Goal: Information Seeking & Learning: Learn about a topic

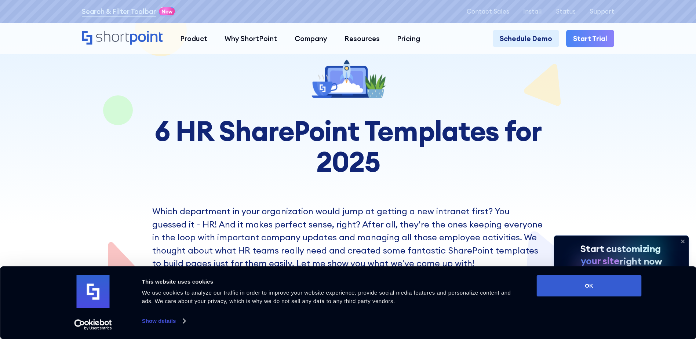
scroll to position [73, 0]
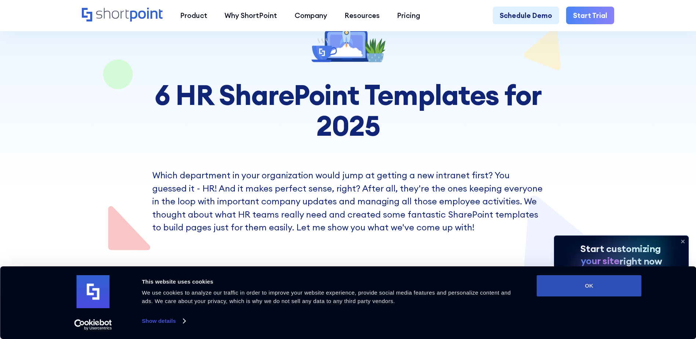
click at [621, 291] on button "OK" at bounding box center [589, 285] width 105 height 21
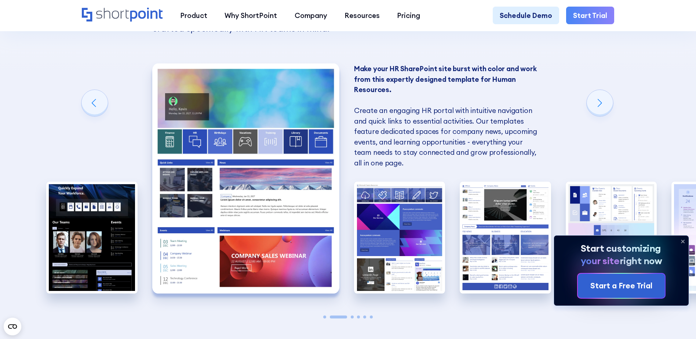
scroll to position [697, 0]
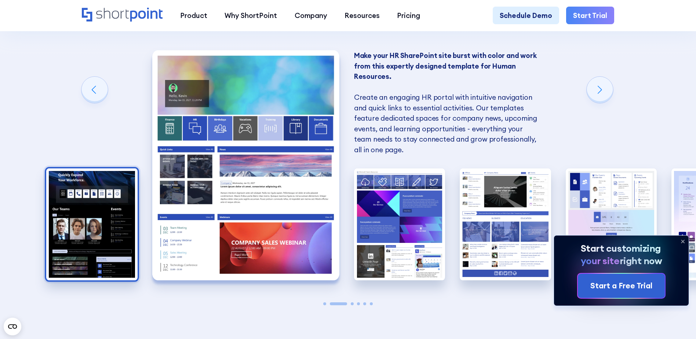
click at [115, 188] on img "1 / 6" at bounding box center [91, 224] width 91 height 112
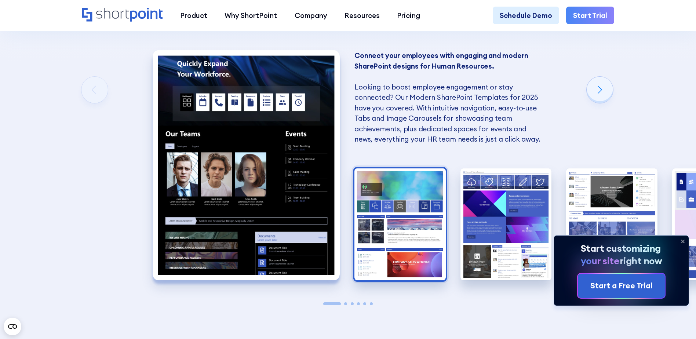
click at [368, 218] on img "2 / 6" at bounding box center [400, 224] width 91 height 112
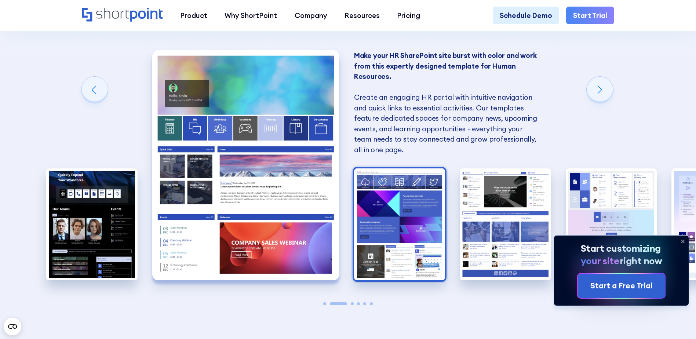
click at [439, 213] on img "3 / 6" at bounding box center [399, 224] width 91 height 112
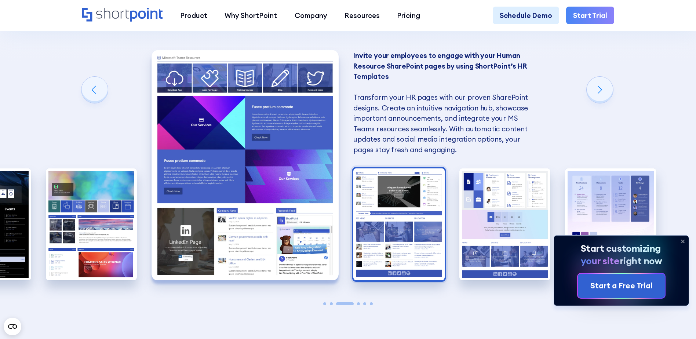
click at [416, 225] on img "4 / 6" at bounding box center [399, 224] width 91 height 112
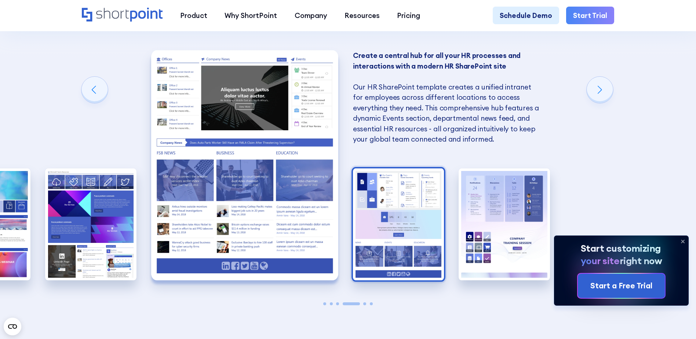
click at [403, 221] on img "5 / 6" at bounding box center [398, 224] width 91 height 112
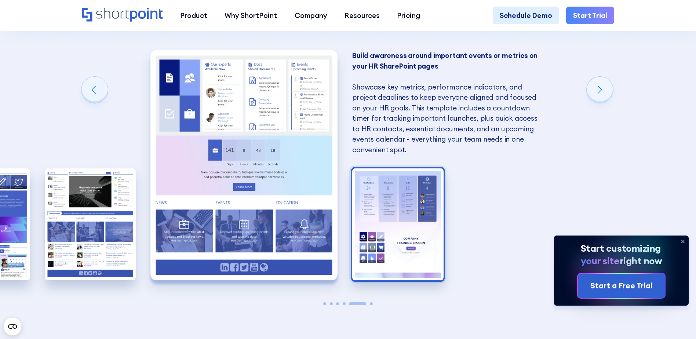
click at [407, 228] on img "6 / 6" at bounding box center [397, 224] width 91 height 112
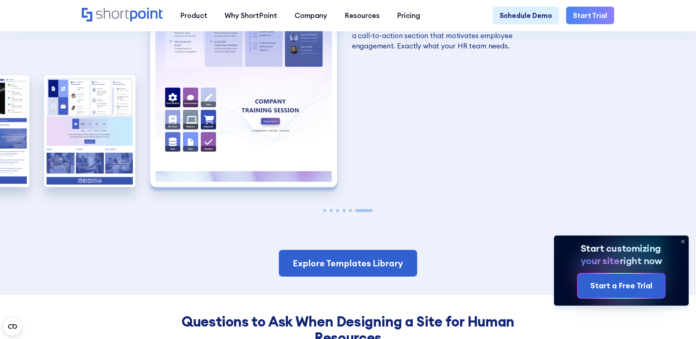
scroll to position [918, 0]
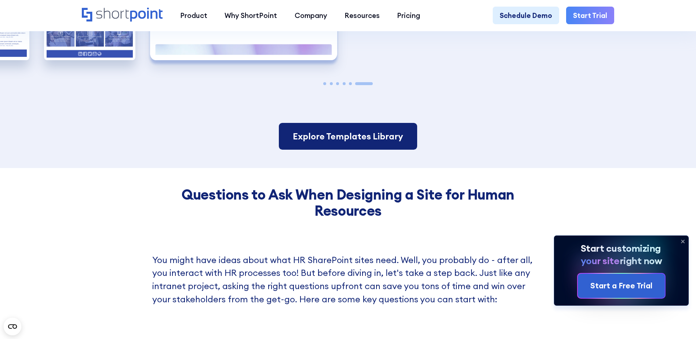
click at [382, 147] on link "Explore Templates Library" at bounding box center [348, 136] width 138 height 27
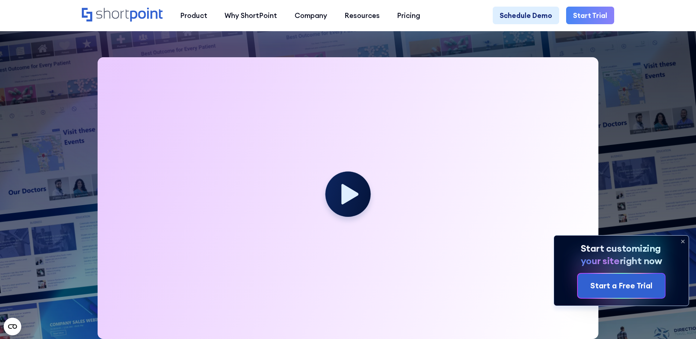
scroll to position [367, 0]
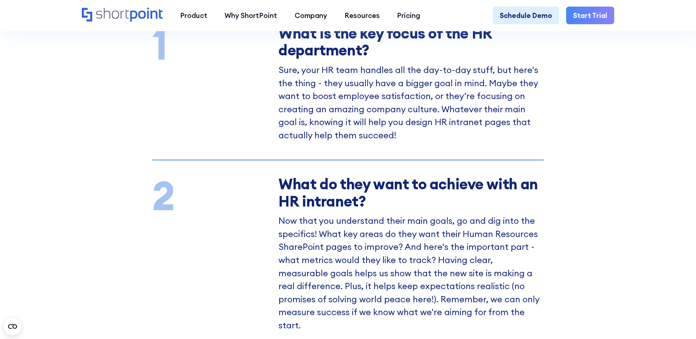
scroll to position [1175, 0]
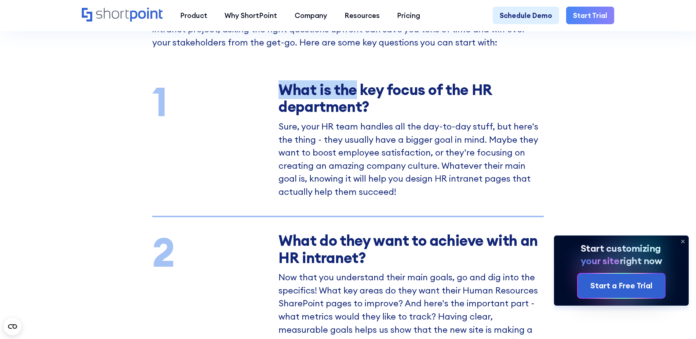
drag, startPoint x: 280, startPoint y: 99, endPoint x: 357, endPoint y: 107, distance: 77.8
click at [357, 107] on strong "What is the key focus of the HR department?" at bounding box center [386, 98] width 214 height 36
drag, startPoint x: 357, startPoint y: 107, endPoint x: 361, endPoint y: 104, distance: 4.5
click at [361, 104] on strong "What is the key focus of the HR department?" at bounding box center [386, 98] width 214 height 36
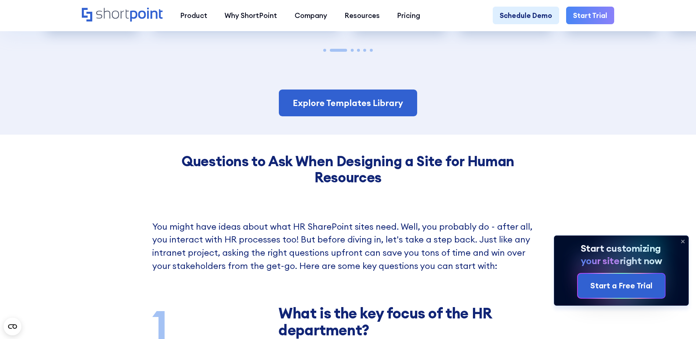
scroll to position [918, 0]
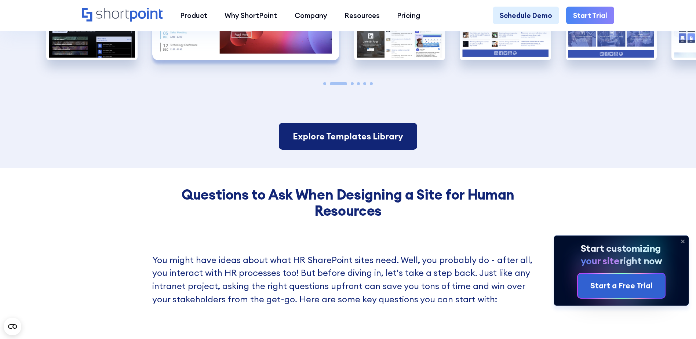
click at [378, 135] on link "Explore Templates Library" at bounding box center [348, 136] width 138 height 27
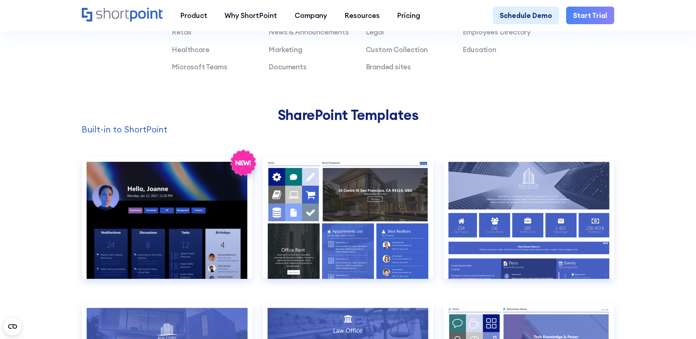
scroll to position [697, 0]
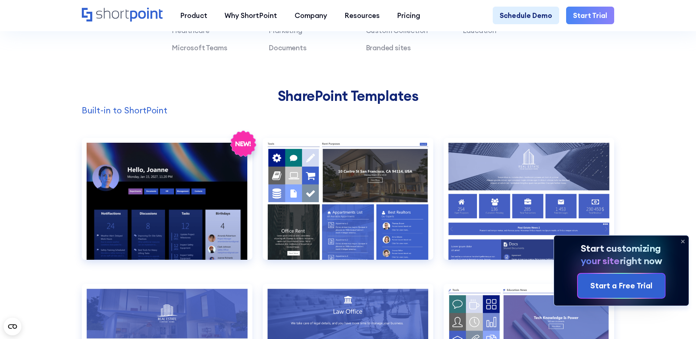
click at [682, 240] on icon at bounding box center [683, 241] width 3 height 3
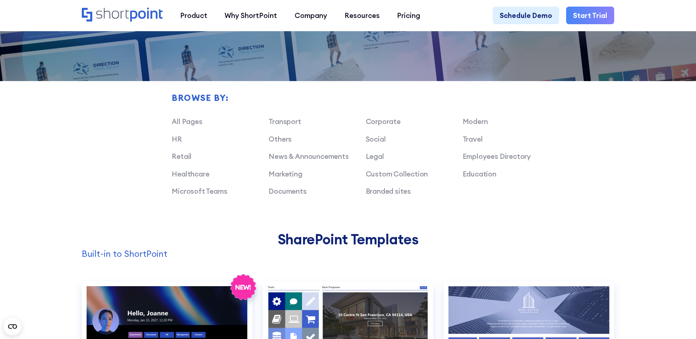
scroll to position [514, 0]
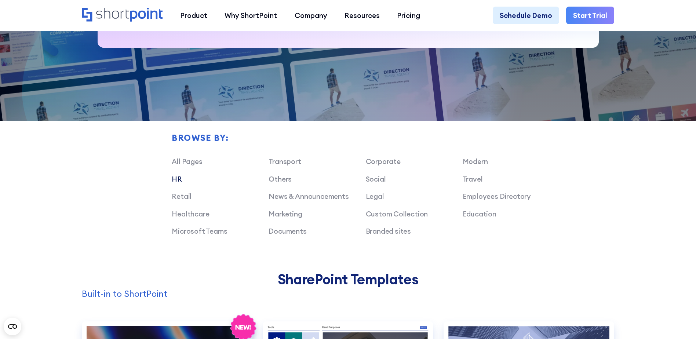
click at [179, 184] on link "HR" at bounding box center [177, 179] width 10 height 9
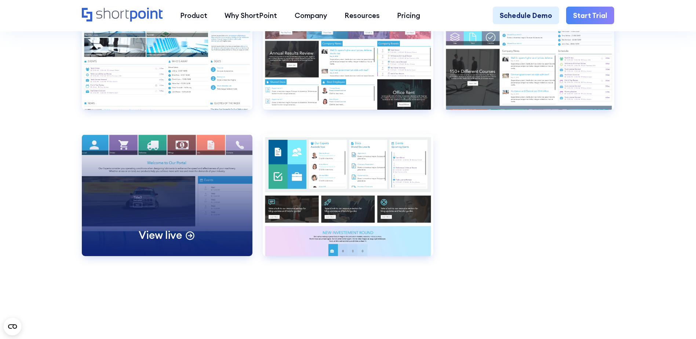
scroll to position [1578, 0]
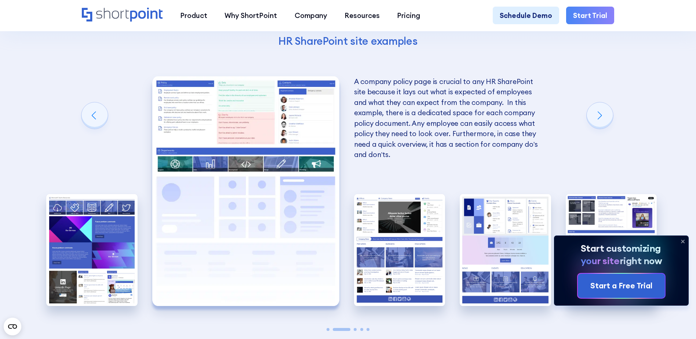
scroll to position [1542, 0]
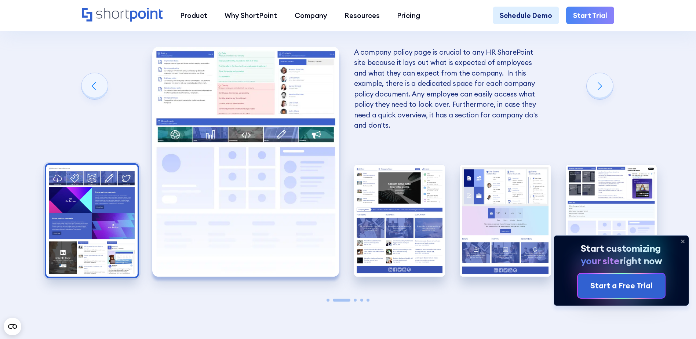
click at [108, 220] on img "1 / 5" at bounding box center [91, 221] width 91 height 112
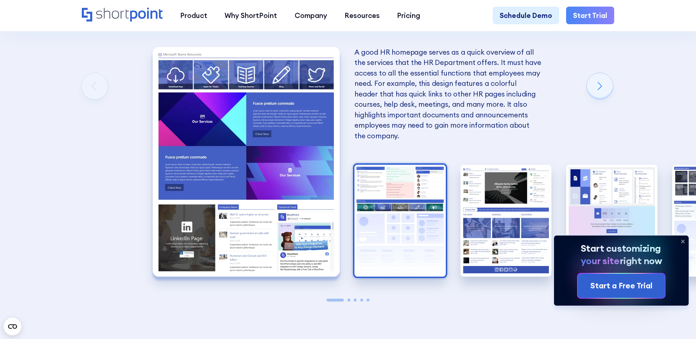
click at [388, 221] on img "2 / 5" at bounding box center [400, 221] width 91 height 112
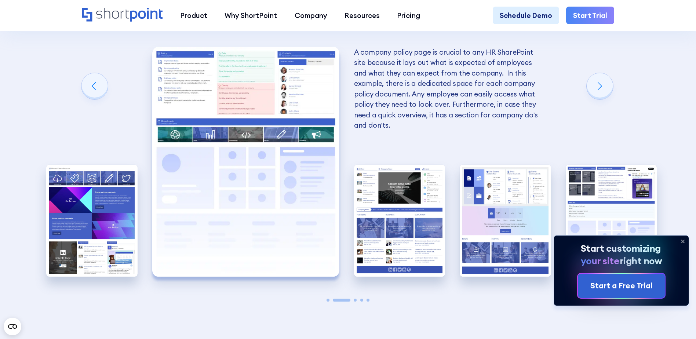
click at [388, 221] on img "3 / 5" at bounding box center [399, 221] width 91 height 112
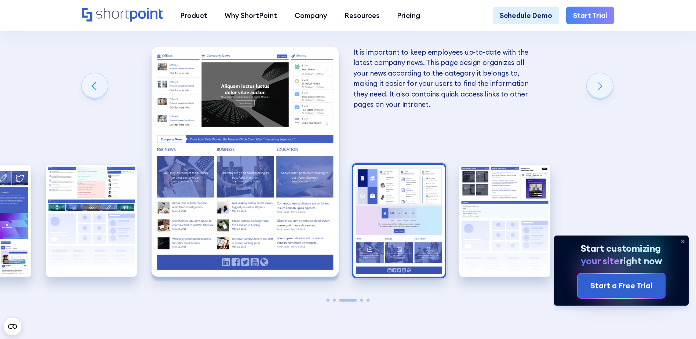
click at [384, 224] on img "4 / 5" at bounding box center [399, 221] width 91 height 112
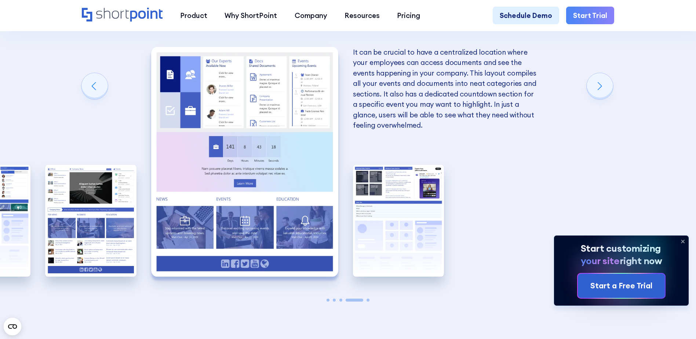
click at [384, 224] on img "5 / 5" at bounding box center [398, 221] width 91 height 112
